Goal: Ask a question

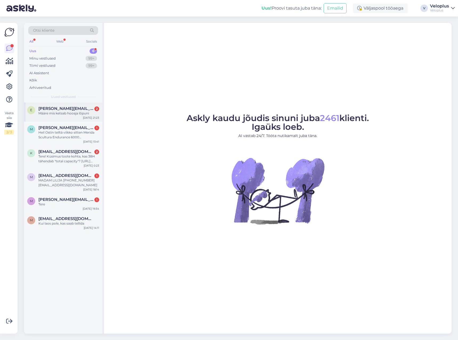
click at [58, 114] on div "Määre mis ketsab hooaja lõpuni" at bounding box center [68, 113] width 61 height 5
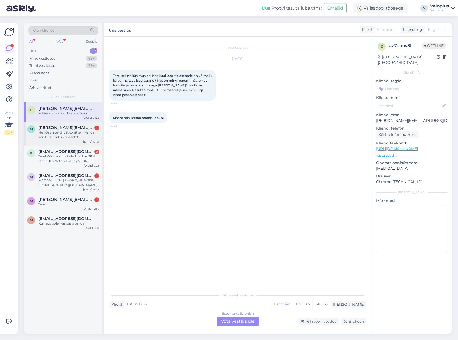
click at [54, 136] on div "Hei! Ostin teiltä viikko sitten Merida Scultura Endurance 6000 maantiepyörän. L…" at bounding box center [68, 135] width 61 height 10
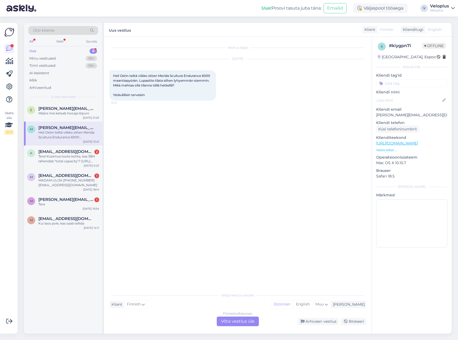
click at [241, 322] on div "Finnish to Estonian Võta vestlus üle" at bounding box center [238, 322] width 42 height 10
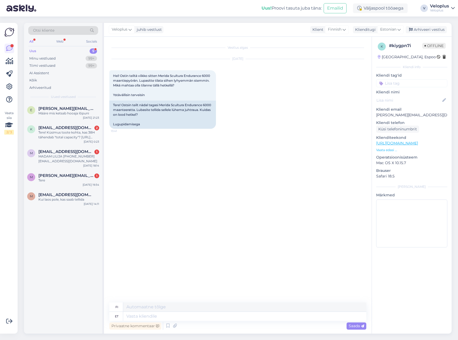
click at [386, 150] on p "Vaata edasi ..." at bounding box center [411, 150] width 71 height 5
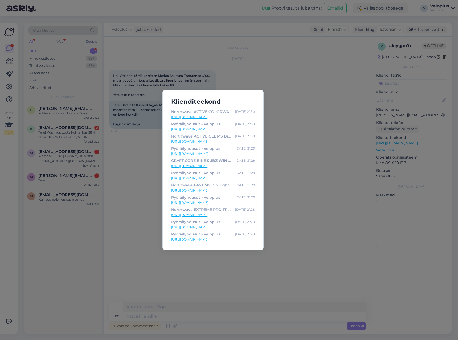
click at [303, 104] on div "Klienditeekond Northwave ACTIVE COLORWAY BIBTIGHT MS - Veloplus [DATE] 21:30 [U…" at bounding box center [229, 170] width 458 height 340
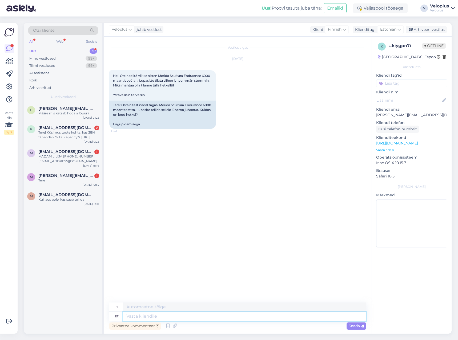
click at [153, 312] on div "fi et" at bounding box center [237, 312] width 257 height 18
type textarea "Tere"
type textarea "Hei"
type textarea "Tere."
type textarea "Hei."
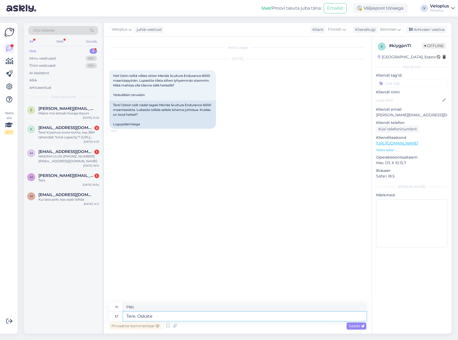
type textarea "Tere. Oskate ö"
type textarea "Hei. Voitko"
type textarea "Tere. Oskate öelda, k"
type textarea "[PERSON_NAME], voitko kertoa minulle,"
type textarea "Tere. Oskate öelda, kellega"
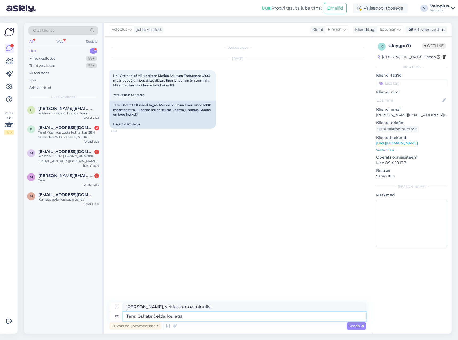
type textarea "Hei. Voitko kertoa kuka"
type textarea "Tere. Oskate öelda, kellega te"
type textarea "Hei. Voitko kertoa kenen kanssa olet?"
type textarea "Tere. Oskate öelda, kellega te sellest"
type textarea "Hei. Voitko kertoa kenen kanssa puhut tästä?"
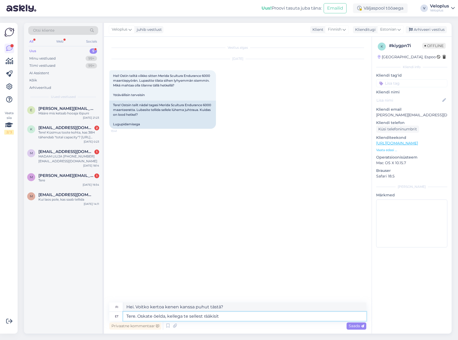
type textarea "Tere. Oskate öelda, kellega te sellest rääkisite"
type textarea "[PERSON_NAME], voisitko kertoa kenen kanssa puhuit tästä?"
type textarea "Tere. Oskate öelda, kellega te sellest rääkisite, sest m"
type textarea "Hei, voisitko kertoa kenen kanssa puhuit tästä, [PERSON_NAME]"
type textarea "Tere. Oskate öelda, kellega te sellest rääkisite, sest mulle s"
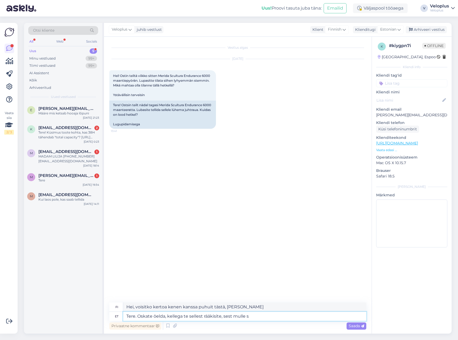
type textarea "[PERSON_NAME], voisitko kertoa kenen kanssa puhuit tästä, [PERSON_NAME]..."
type textarea "Tere. Oskate öelda, kellega te sellest rääkisite, sest mulle see t"
type textarea "Hei. Voitko kertoa kenen kanssa puhuit tästä, [PERSON_NAME] on"
type textarea "Tere. Oskate öelda, kellega te sellest rääkisite, sest mulle see teema on"
type textarea "Hei. Voitko kertoa kenen kanssa puhuit tästä, [PERSON_NAME] kiinnostunut tästä …"
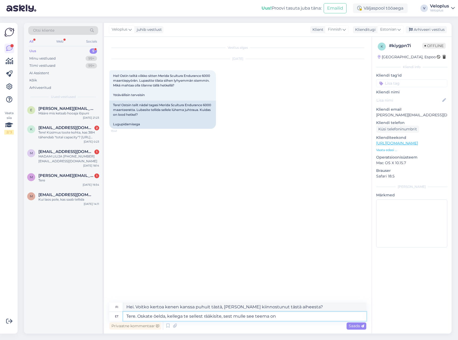
type textarea "Tere. Oskate öelda, kellega te sellest rääkisite, sest mulle see teema on h"
type textarea "Hei. Voitko kertoa kenen kanssa puhuit tästä, [PERSON_NAME] aihe on minulle tär…"
type textarea "Tere. Oskate öelda, kellega te sellest rääkisite, sest mulle see teema on hetkel"
type textarea "Hei. Voitko kertoa kenen kanssa puhuit tästä, [PERSON_NAME] aihe on tällä hetke…"
type textarea "Tere. Oskate öelda, kellega te sellest rääkisite, sest mulle see teema on hetke…"
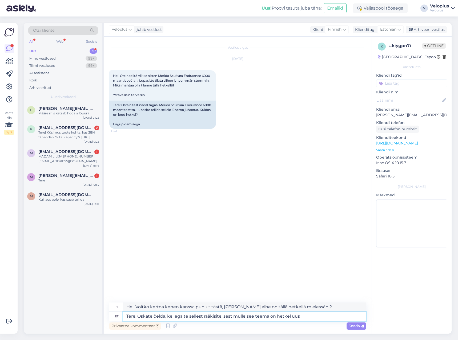
type textarea "Hei. Voitko kertoa kenen kanssa puhuit tästä, [PERSON_NAME] aihe on minulle täl…"
